Goal: Task Accomplishment & Management: Manage account settings

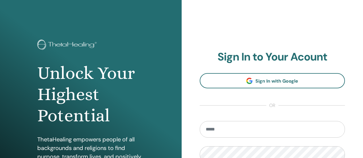
type input "**********"
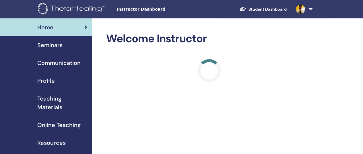
click at [53, 45] on span "Seminars" at bounding box center [49, 45] width 25 height 9
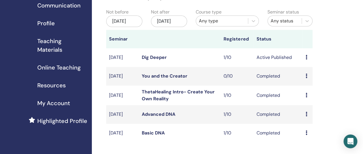
scroll to position [229, 0]
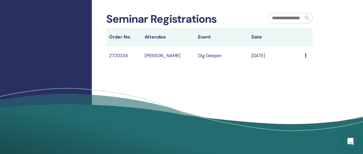
click at [306, 59] on div "Message" at bounding box center [307, 55] width 5 height 7
click at [260, 64] on td "Aug/17, 2025" at bounding box center [274, 55] width 53 height 19
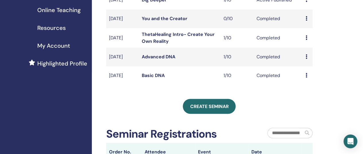
scroll to position [86, 0]
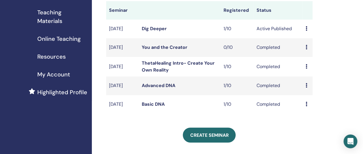
click at [306, 31] on icon at bounding box center [306, 28] width 2 height 5
click at [309, 54] on link "Attendees" at bounding box center [310, 54] width 22 height 6
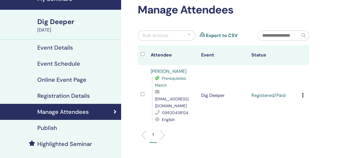
scroll to position [57, 0]
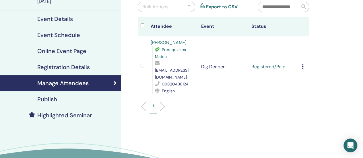
click at [303, 64] on icon at bounding box center [303, 66] width 2 height 5
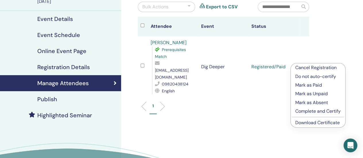
click at [310, 111] on p "Complete and Certify" at bounding box center [317, 111] width 45 height 7
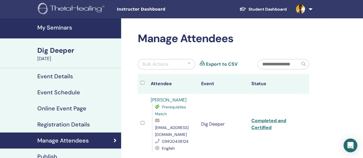
scroll to position [29, 0]
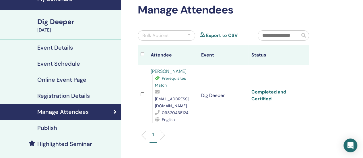
click at [264, 70] on td "Completed and Certified" at bounding box center [273, 95] width 50 height 61
click at [254, 58] on th "Status" at bounding box center [273, 55] width 50 height 20
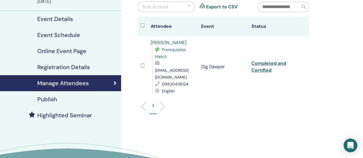
scroll to position [0, 0]
